Goal: Information Seeking & Learning: Learn about a topic

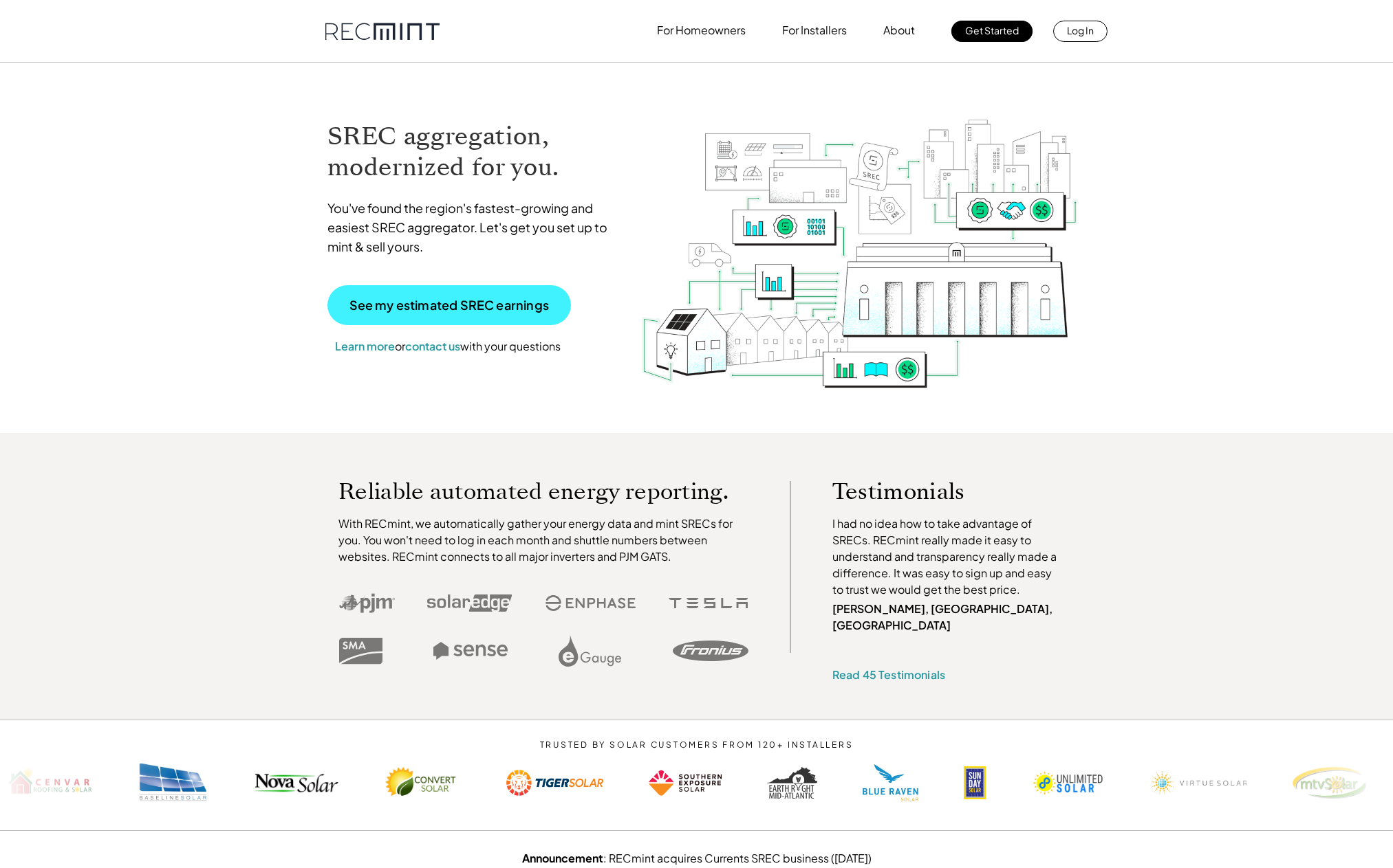
click at [453, 302] on p "See my estimated SREC earnings" at bounding box center [449, 306] width 200 height 13
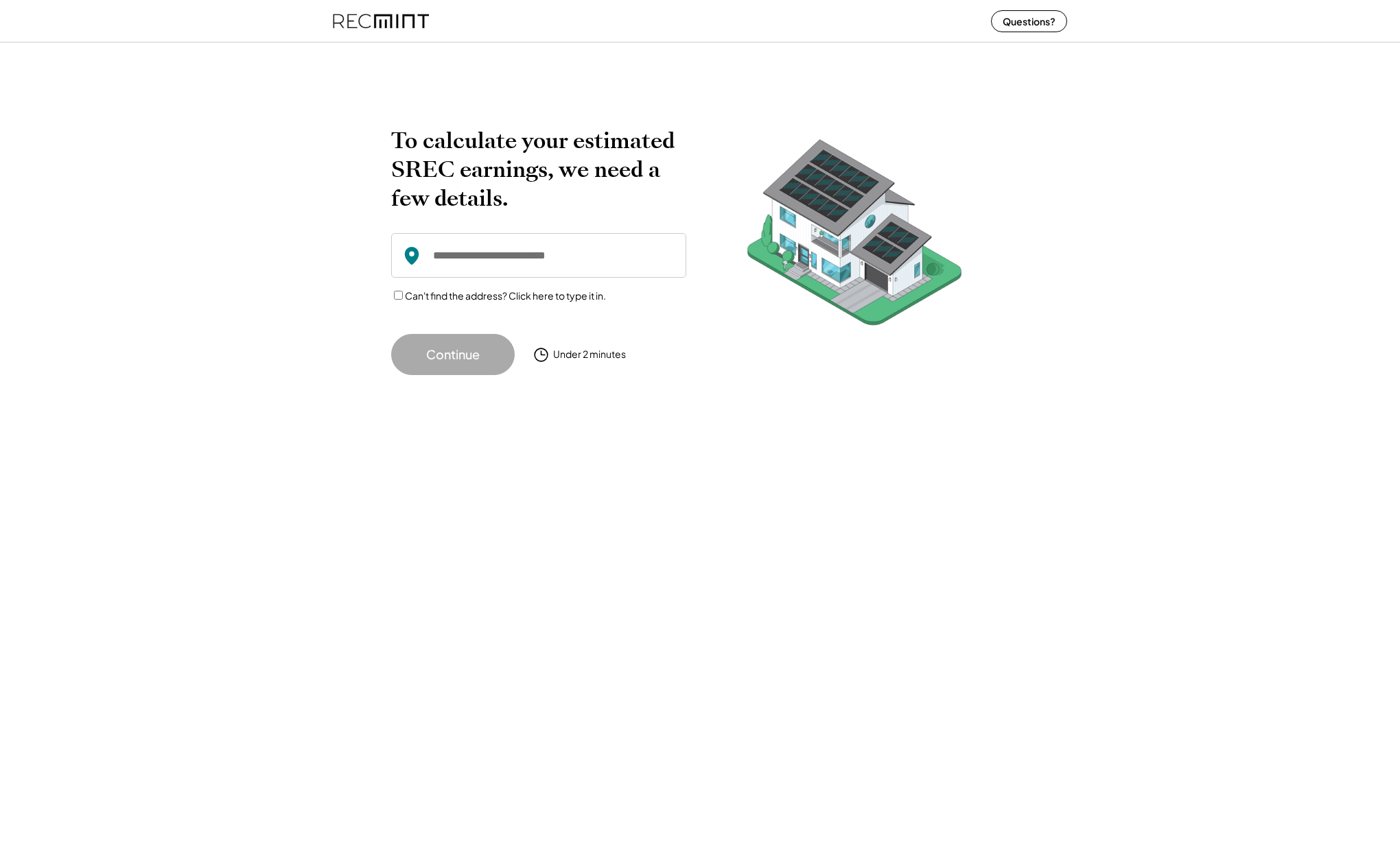
drag, startPoint x: 399, startPoint y: 525, endPoint x: 447, endPoint y: 431, distance: 105.5
click at [402, 525] on div "To calculate your estimated SREC earnings, we need a few details. Can't find th…" at bounding box center [700, 452] width 1400 height 830
click at [581, 256] on input "input" at bounding box center [538, 255] width 295 height 44
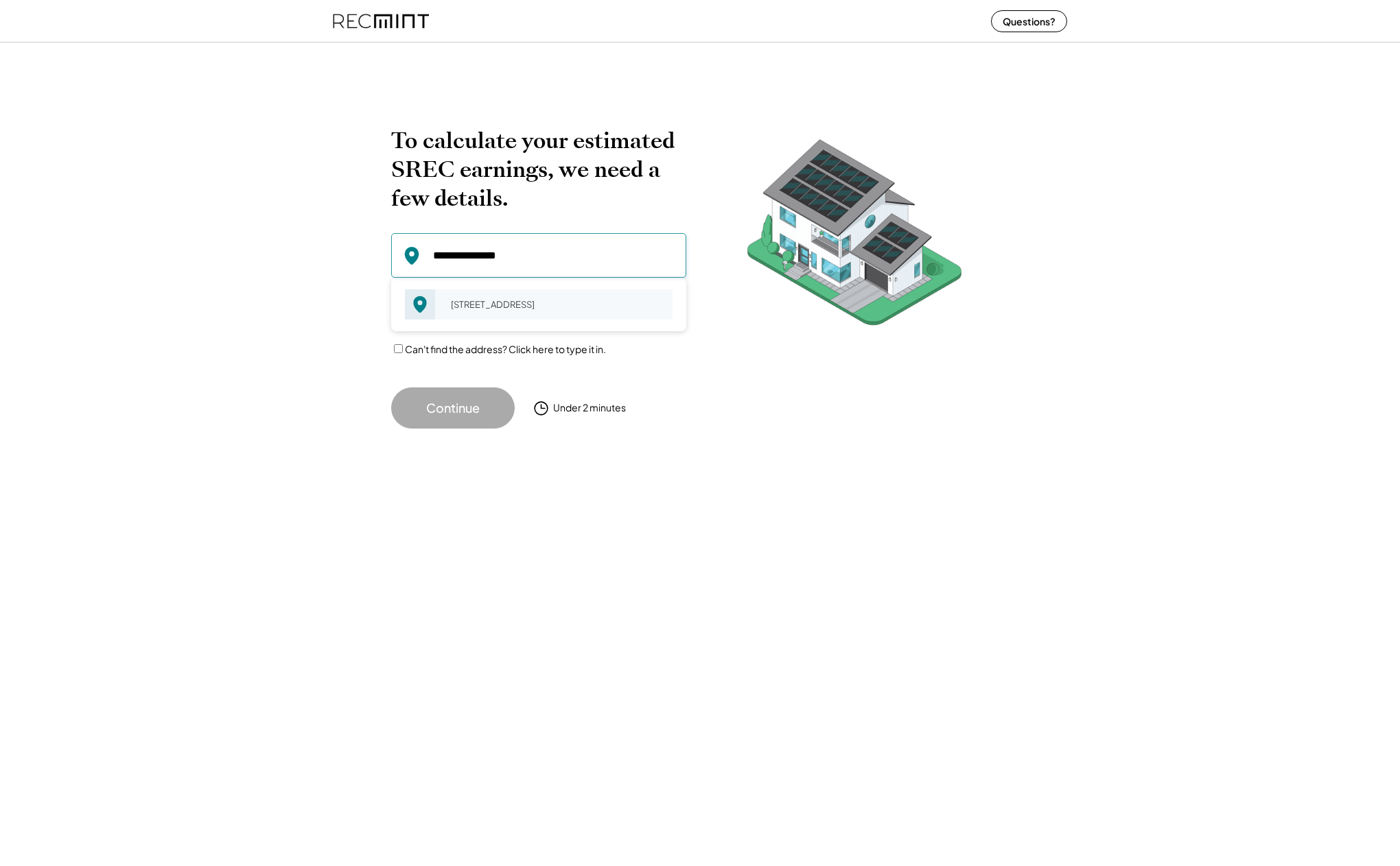
click at [524, 296] on div "10800 Millridge Ln Spotsylvania, VA 22553" at bounding box center [557, 304] width 231 height 19
type input "**********"
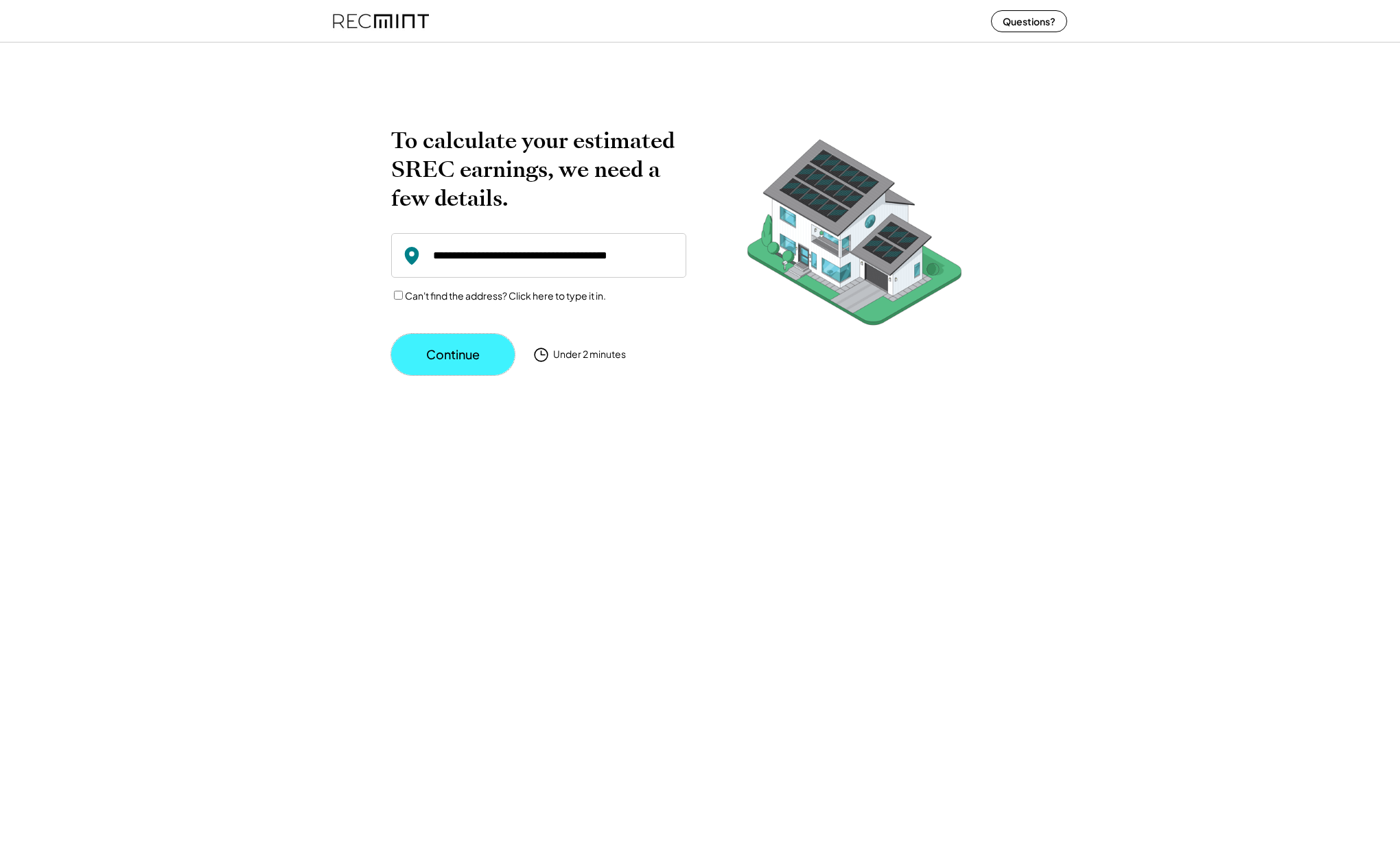
click at [469, 356] on button "Continue" at bounding box center [453, 355] width 123 height 41
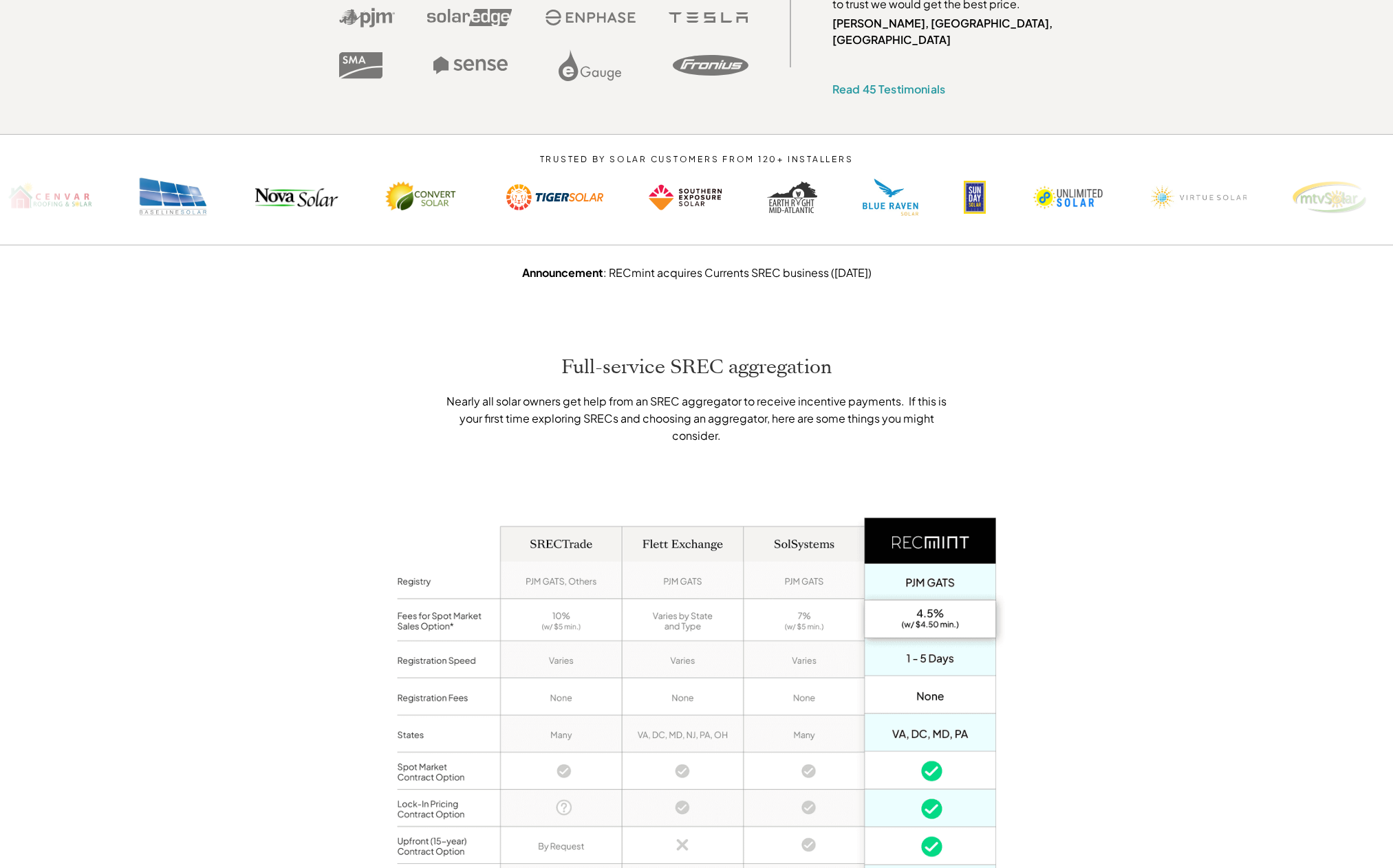
scroll to position [756, 0]
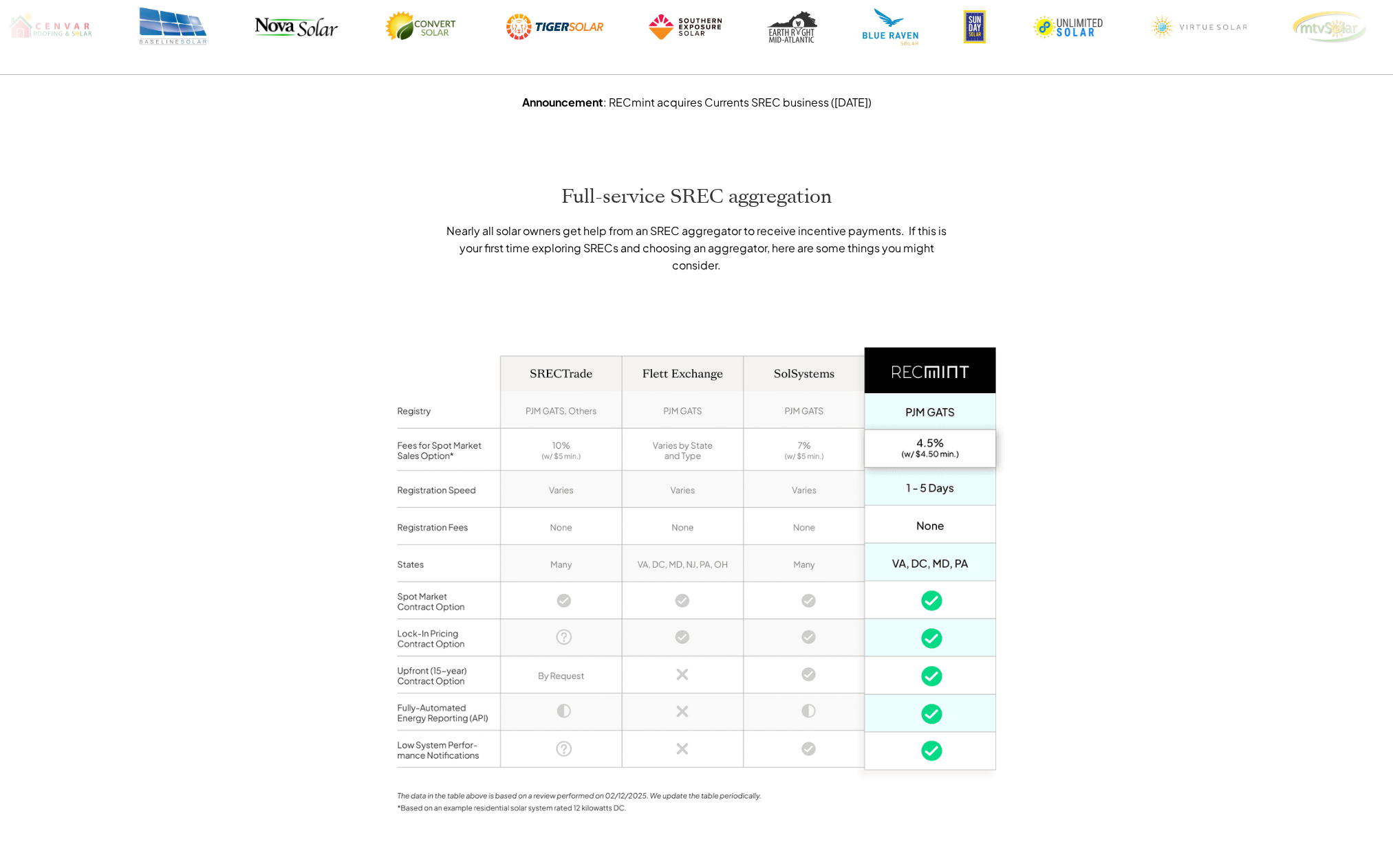
click at [258, 277] on div "Full-service SREC aggregation Nearly all solar owners get help from an SREC agg…" at bounding box center [696, 508] width 1393 height 784
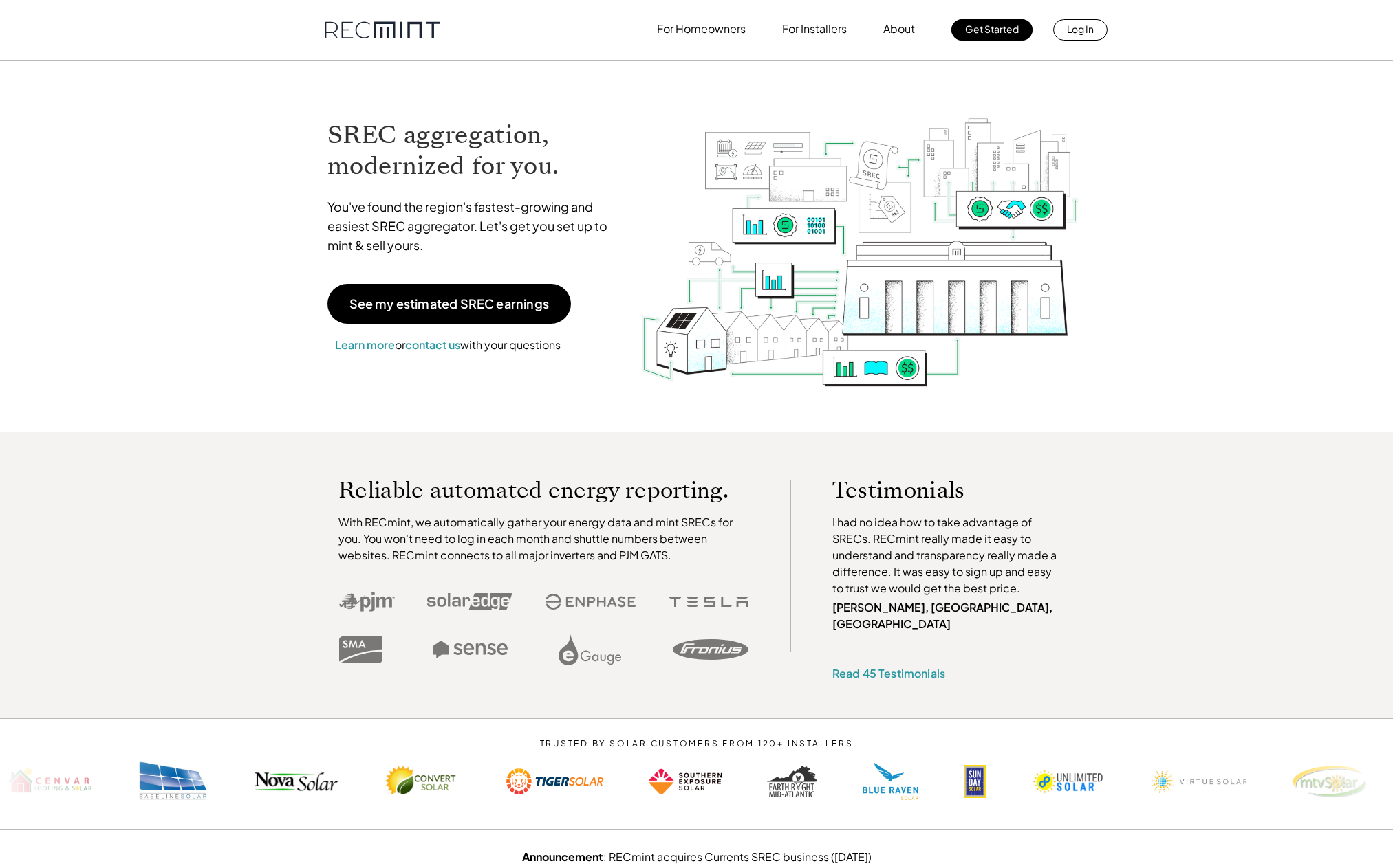
scroll to position [0, 0]
click at [340, 345] on span "Learn more" at bounding box center [365, 346] width 60 height 14
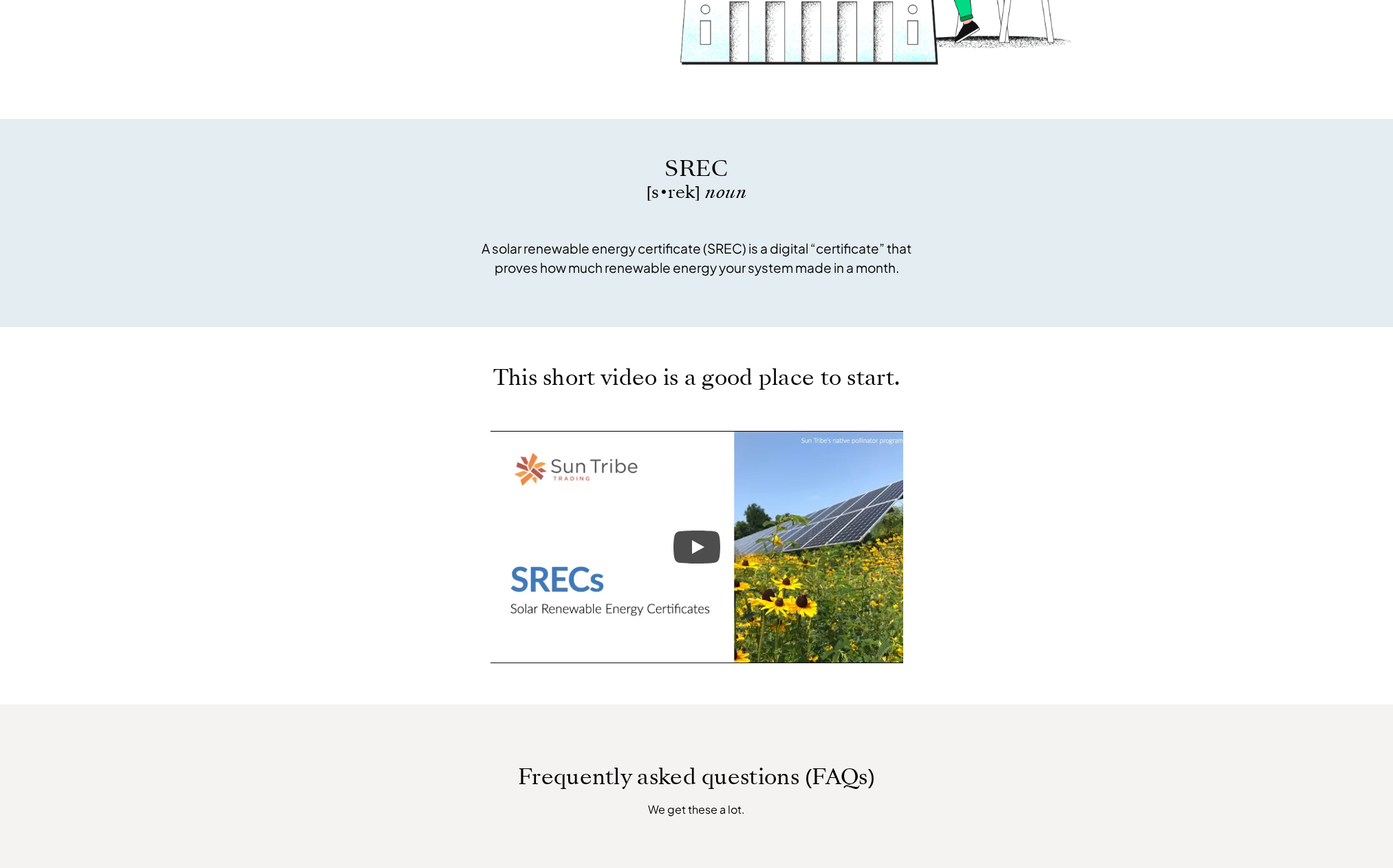
scroll to position [344, 0]
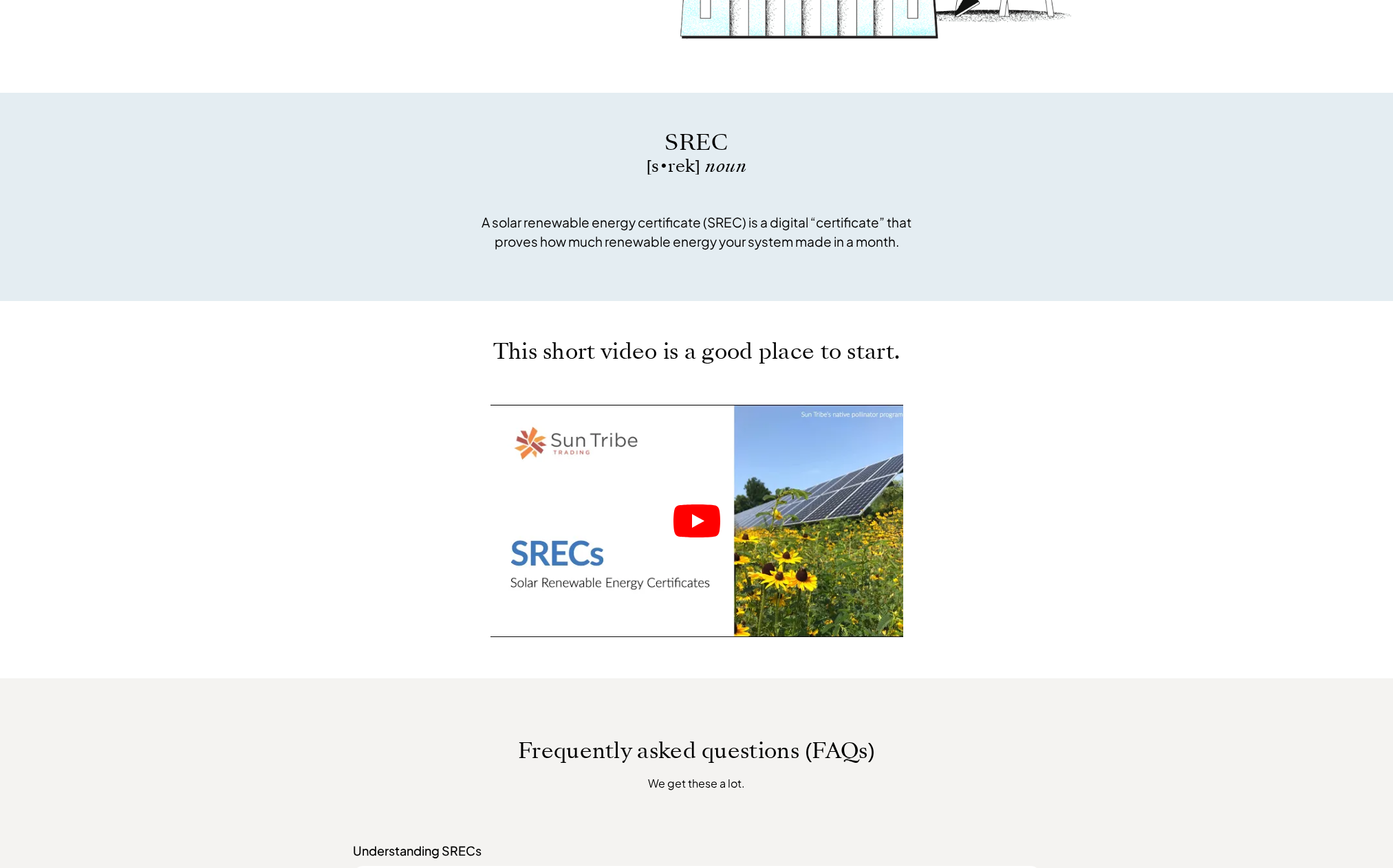
click at [694, 520] on icon "Play" at bounding box center [698, 520] width 13 height 13
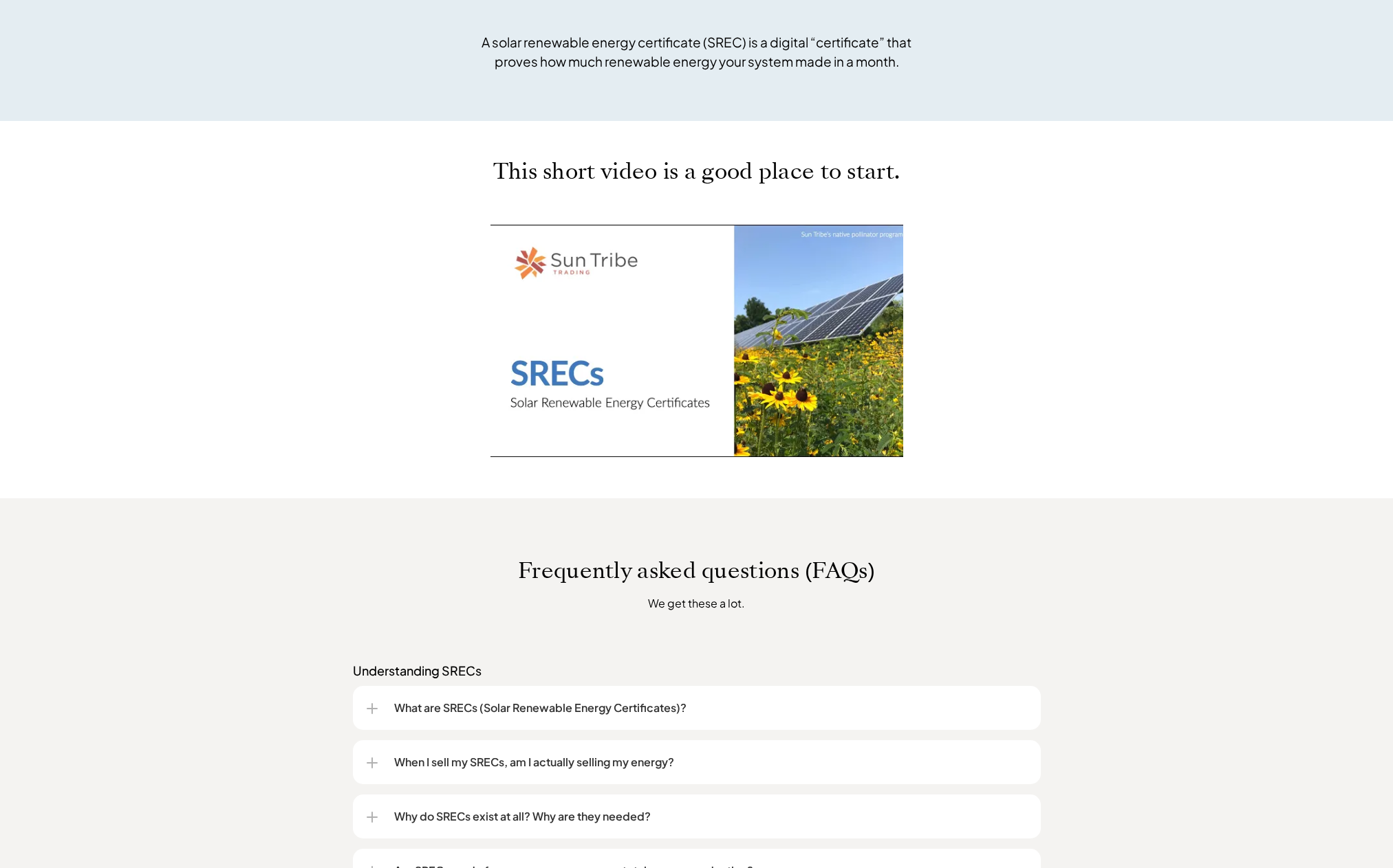
scroll to position [550, 0]
